Goal: Task Accomplishment & Management: Use online tool/utility

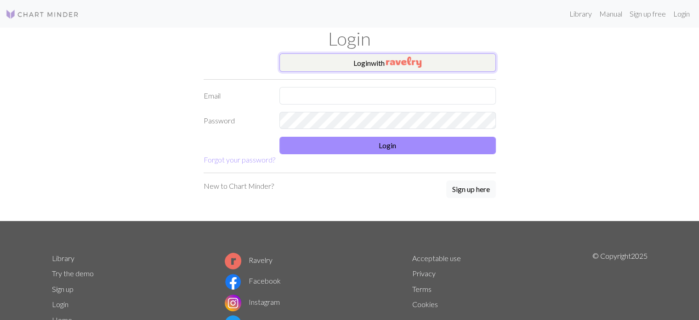
click at [411, 62] on img "button" at bounding box center [403, 62] width 35 height 11
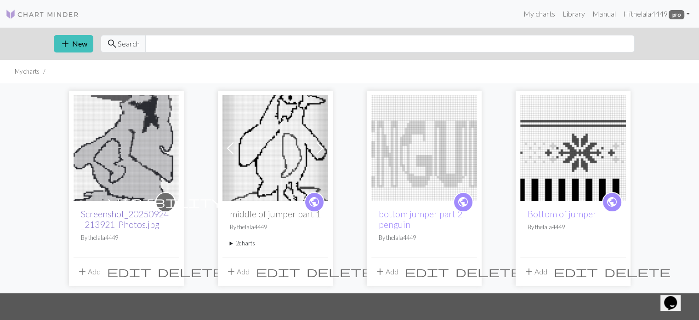
click at [110, 222] on link "Screenshot_20250924_213921_Photos.jpg" at bounding box center [125, 218] width 88 height 21
click at [73, 47] on button "add New" at bounding box center [74, 43] width 40 height 17
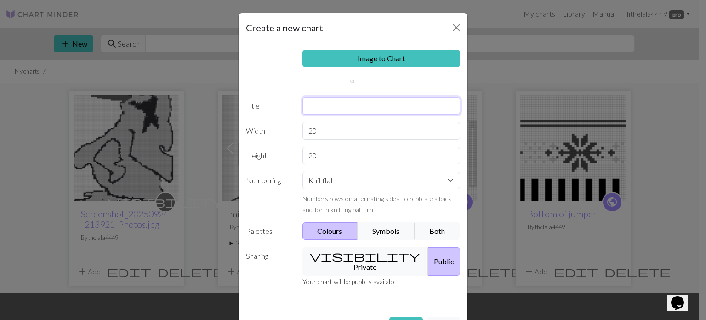
click at [365, 104] on input "text" at bounding box center [382, 105] width 158 height 17
type input "neck of jumper"
click at [402, 136] on input "20" at bounding box center [382, 130] width 158 height 17
type input "2"
type input "85"
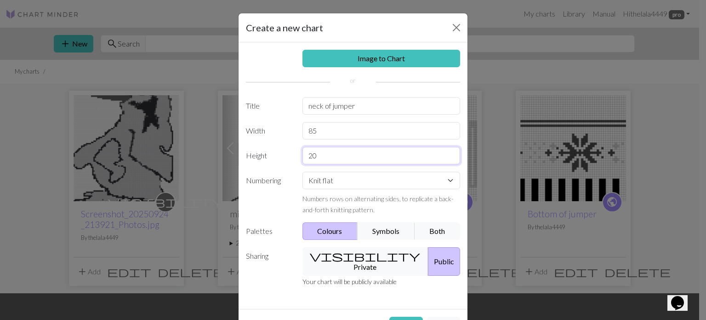
click at [394, 148] on input "20" at bounding box center [382, 155] width 158 height 17
type input "2"
type input "30"
click at [447, 182] on select "Knit flat Knit in the round Lace knitting Cross stitch" at bounding box center [382, 179] width 158 height 17
select select "round"
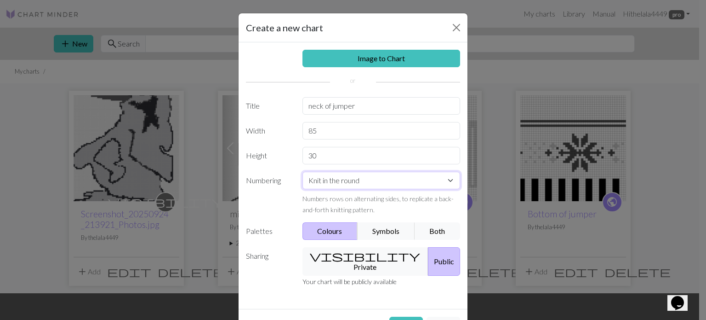
click at [303, 171] on select "Knit flat Knit in the round Lace knitting Cross stitch" at bounding box center [382, 179] width 158 height 17
click at [408, 316] on button "Create" at bounding box center [406, 324] width 34 height 17
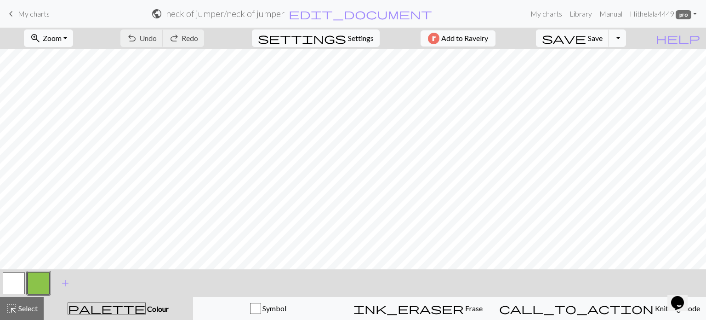
click at [62, 39] on span "Zoom" at bounding box center [52, 38] width 19 height 9
click at [64, 54] on button "Fit all" at bounding box center [60, 58] width 73 height 15
click at [48, 284] on button "button" at bounding box center [39, 283] width 22 height 22
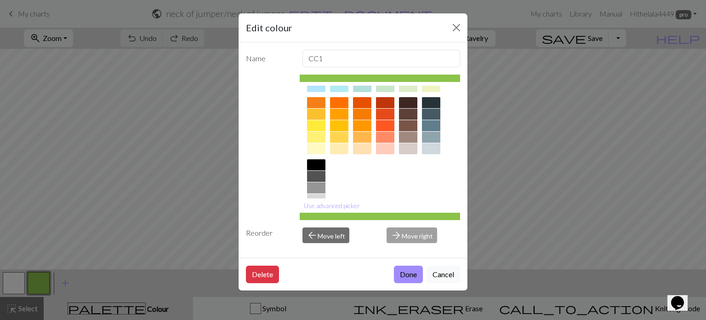
scroll to position [148, 0]
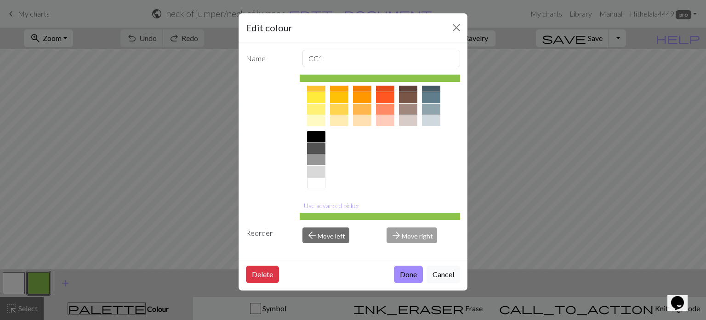
click at [317, 135] on div at bounding box center [316, 136] width 18 height 11
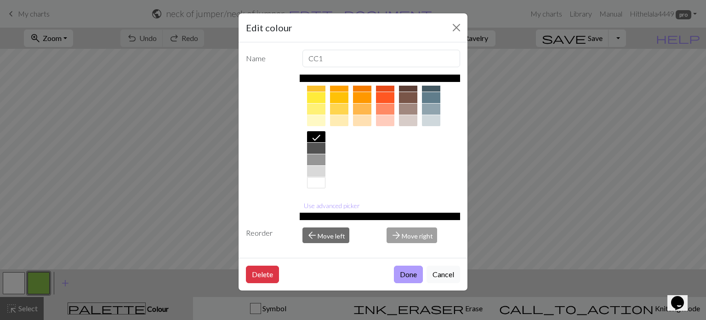
click at [408, 277] on button "Done" at bounding box center [408, 273] width 29 height 17
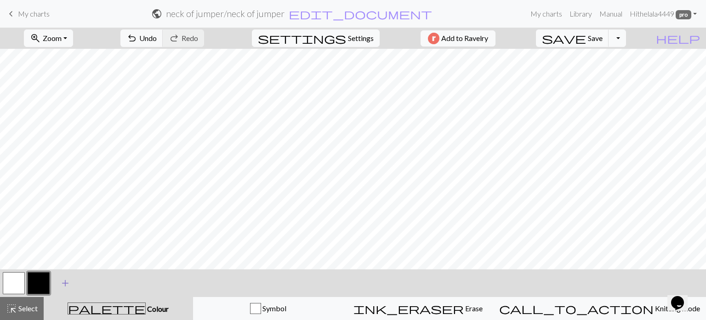
click at [64, 281] on span "add" at bounding box center [65, 282] width 11 height 13
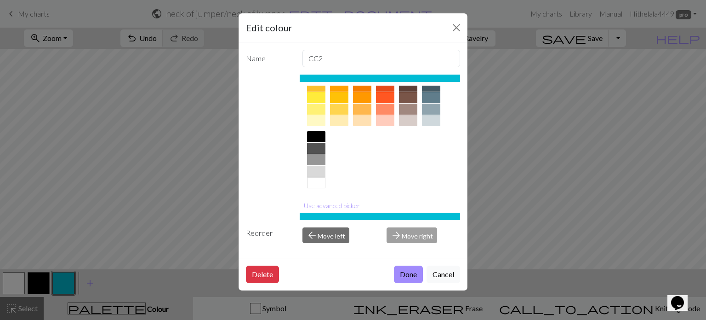
click at [320, 150] on div at bounding box center [316, 148] width 18 height 11
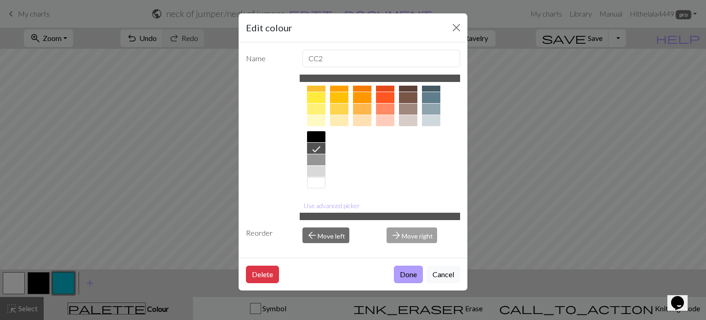
click at [411, 277] on button "Done" at bounding box center [408, 273] width 29 height 17
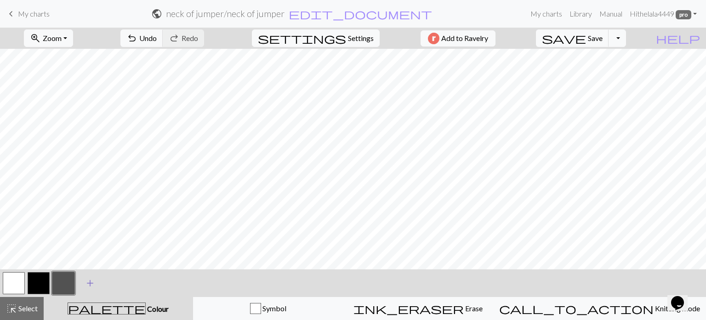
click at [89, 284] on span "add" at bounding box center [90, 282] width 11 height 13
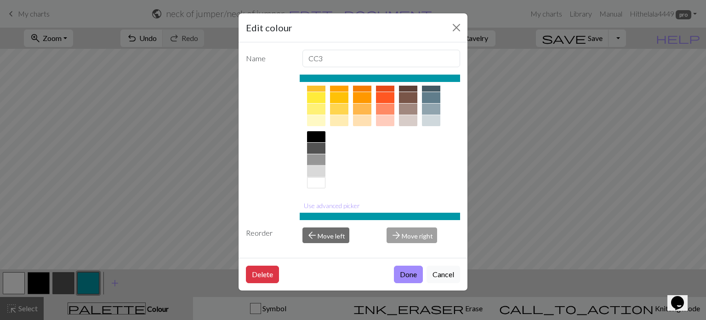
click at [319, 171] on div at bounding box center [316, 171] width 18 height 11
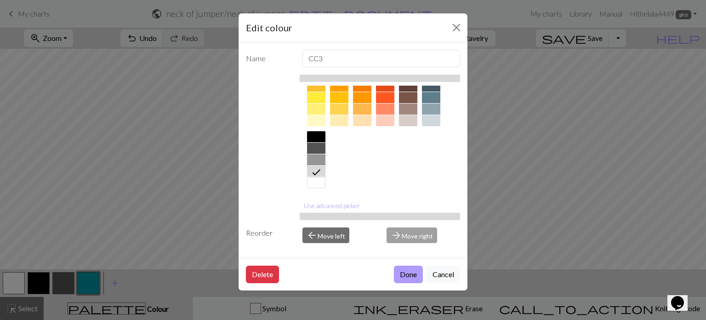
click at [405, 274] on button "Done" at bounding box center [408, 273] width 29 height 17
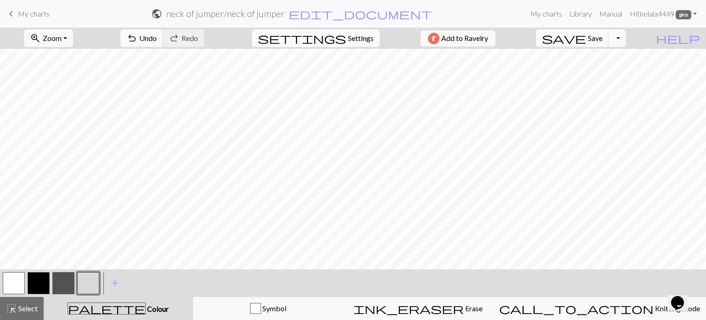
click at [40, 279] on button "button" at bounding box center [39, 283] width 22 height 22
click at [163, 41] on button "undo Undo Undo" at bounding box center [141, 37] width 43 height 17
click at [137, 39] on span "undo" at bounding box center [131, 38] width 11 height 13
click at [163, 43] on button "undo Undo Undo" at bounding box center [141, 37] width 43 height 17
click at [89, 285] on button "button" at bounding box center [88, 283] width 22 height 22
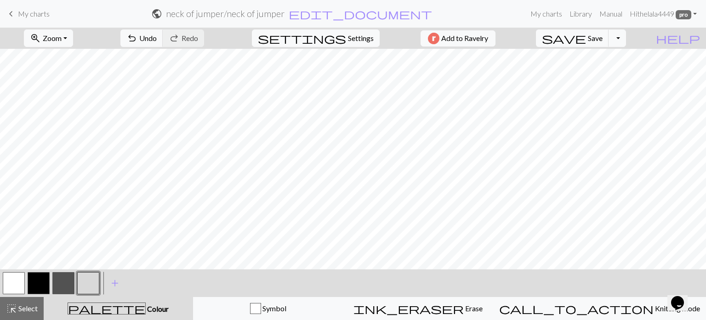
click at [60, 286] on button "button" at bounding box center [63, 283] width 22 height 22
click at [86, 285] on button "button" at bounding box center [88, 283] width 22 height 22
click at [63, 288] on button "button" at bounding box center [63, 283] width 22 height 22
click at [85, 285] on button "button" at bounding box center [88, 283] width 22 height 22
click at [60, 286] on button "button" at bounding box center [63, 283] width 22 height 22
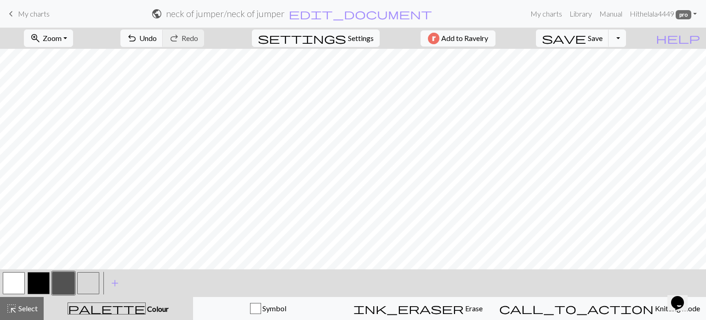
click at [79, 284] on button "button" at bounding box center [88, 283] width 22 height 22
click at [64, 288] on button "button" at bounding box center [63, 283] width 22 height 22
click at [85, 283] on button "button" at bounding box center [88, 283] width 22 height 22
click at [63, 285] on button "button" at bounding box center [63, 283] width 22 height 22
click at [157, 35] on span "Undo" at bounding box center [147, 38] width 17 height 9
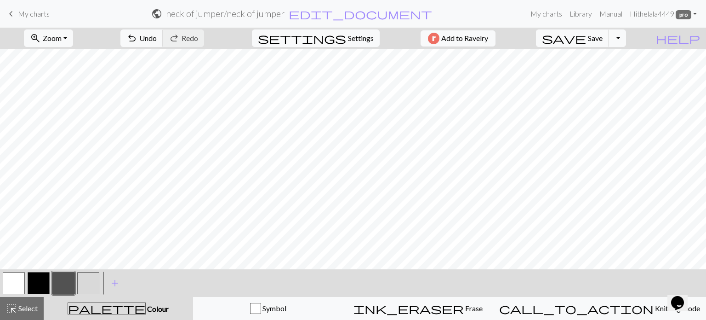
click at [95, 278] on button "button" at bounding box center [88, 283] width 22 height 22
click at [65, 280] on button "button" at bounding box center [63, 283] width 22 height 22
click at [37, 286] on button "button" at bounding box center [39, 283] width 22 height 22
click at [157, 34] on span "Undo" at bounding box center [147, 38] width 17 height 9
click at [603, 36] on span "Save" at bounding box center [595, 38] width 15 height 9
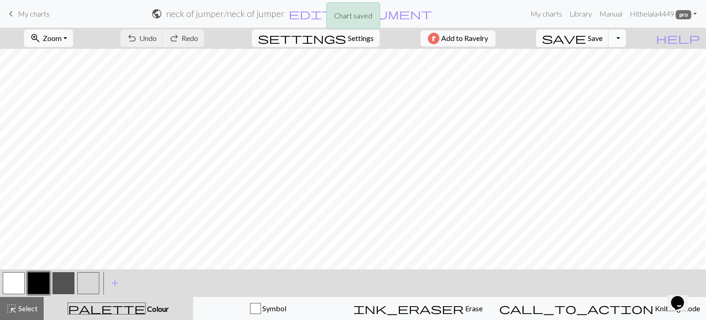
click at [626, 40] on button "Toggle Dropdown" at bounding box center [617, 37] width 17 height 17
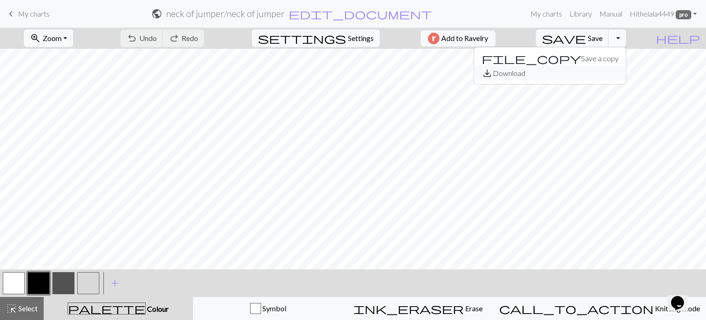
click at [614, 74] on button "save_alt Download" at bounding box center [550, 73] width 152 height 15
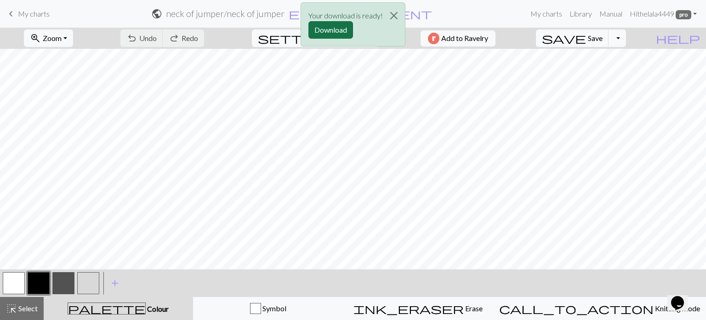
click at [348, 32] on button "Download" at bounding box center [330, 29] width 45 height 17
